Goal: Transaction & Acquisition: Purchase product/service

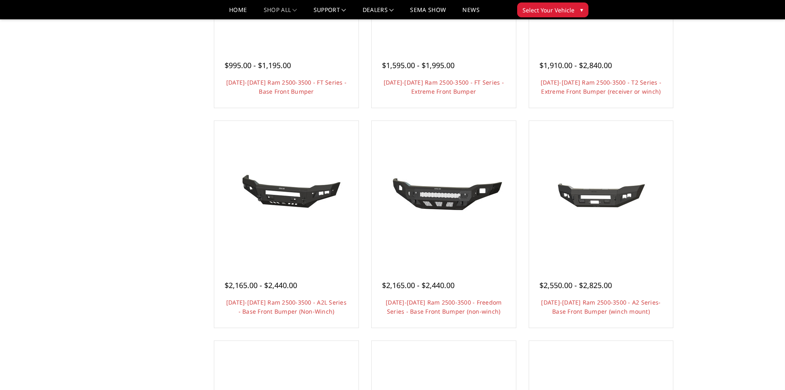
scroll to position [82, 0]
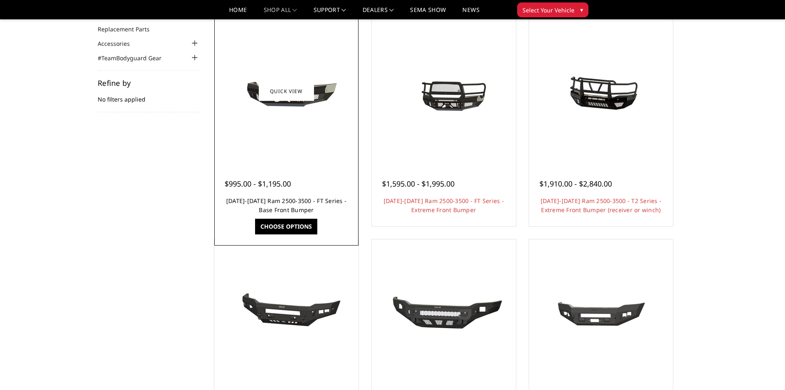
click at [257, 199] on link "[DATE]-[DATE] Ram 2500-3500 - FT Series - Base Front Bumper" at bounding box center [286, 205] width 120 height 17
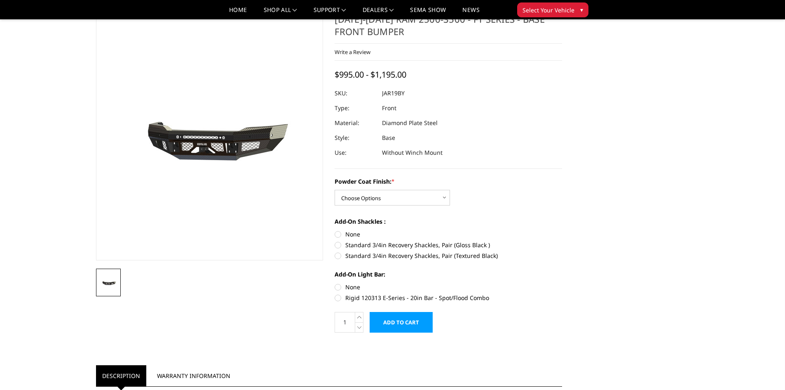
scroll to position [82, 0]
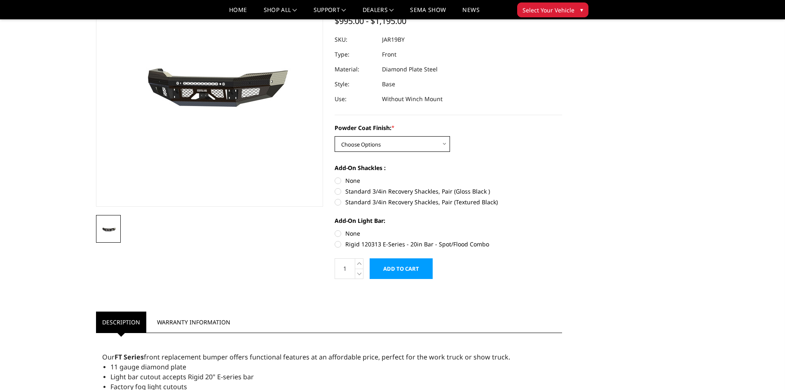
click at [443, 143] on select "Choose Options Bare Metal Gloss Black Powder Coat Textured Black Powder Coat" at bounding box center [392, 144] width 115 height 16
select select "3377"
click at [335, 136] on select "Choose Options Bare Metal Gloss Black Powder Coat Textured Black Powder Coat" at bounding box center [392, 144] width 115 height 16
click at [337, 202] on label "Standard 3/4in Recovery Shackles, Pair (Textured Black)" at bounding box center [449, 201] width 228 height 9
click at [562, 187] on input "Standard 3/4in Recovery Shackles, Pair (Textured Black)" at bounding box center [562, 187] width 0 height 0
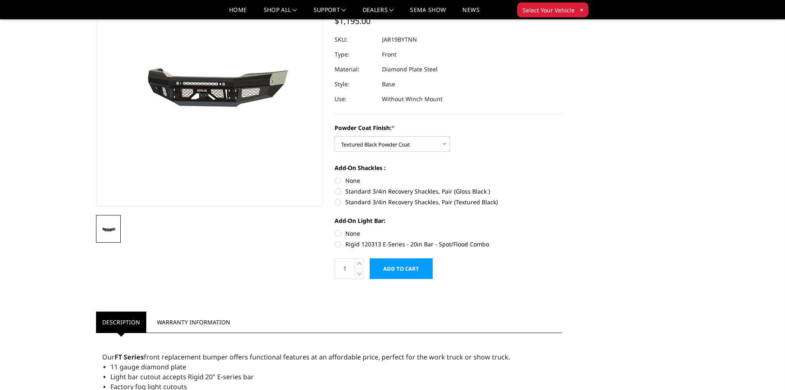
radio input "true"
click at [339, 202] on label "Standard 3/4in Recovery Shackles, Pair (Textured Black)" at bounding box center [449, 201] width 228 height 9
click at [562, 187] on input "Standard 3/4in Recovery Shackles, Pair (Textured Black)" at bounding box center [562, 187] width 0 height 0
click at [616, 201] on div "[DATE]-[DATE] Ram 2500-3500 - FT Series - Base Front Bumper Write a Review Writ…" at bounding box center [392, 325] width 605 height 733
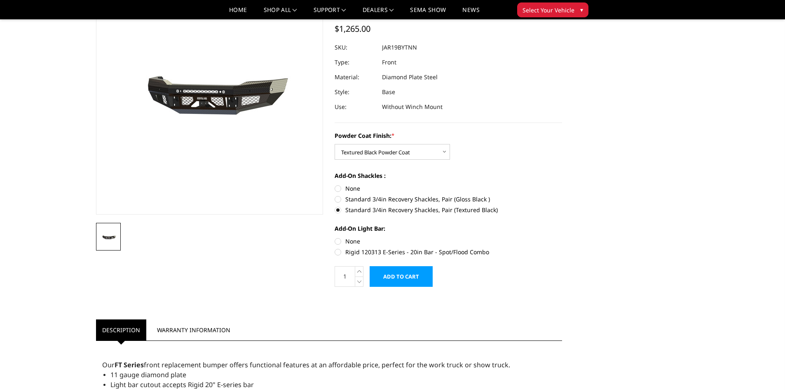
scroll to position [0, 0]
